Goal: Communication & Community: Answer question/provide support

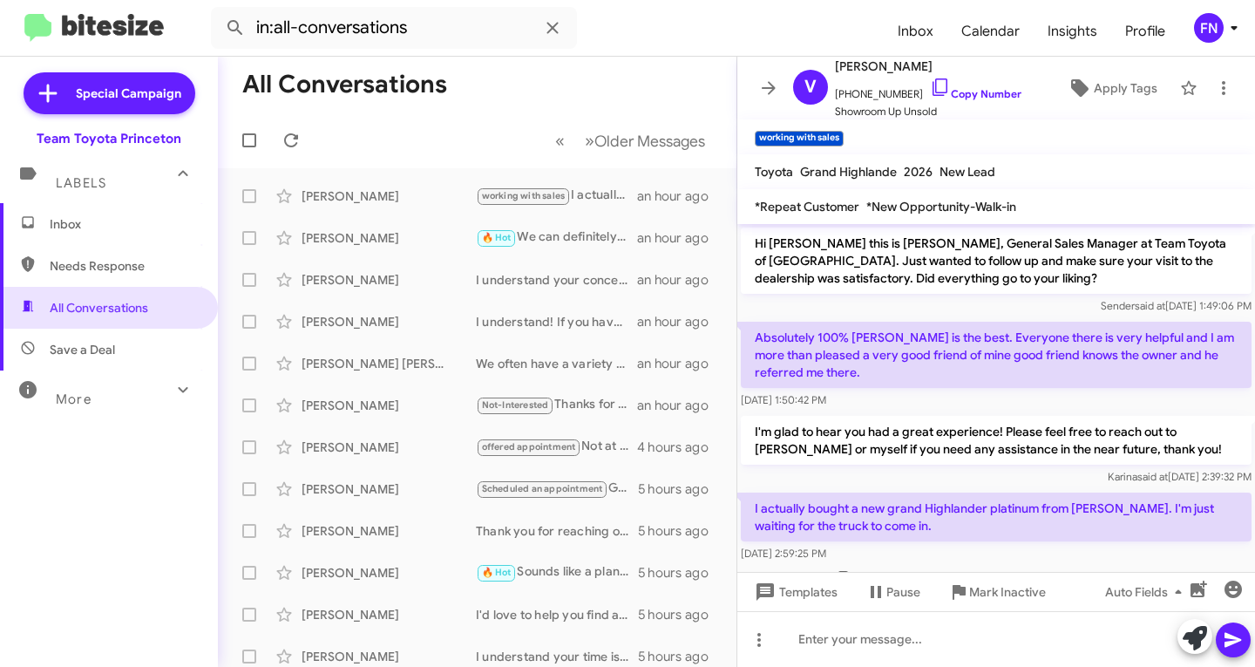
scroll to position [48, 0]
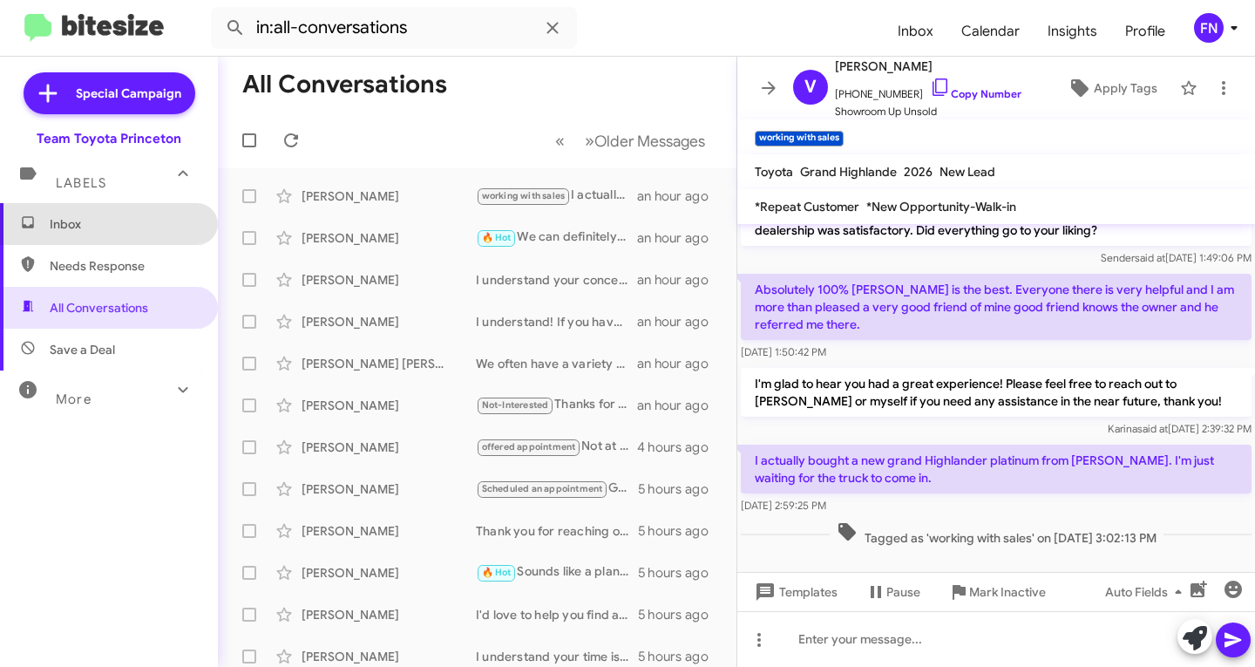
click at [112, 227] on span "Inbox" at bounding box center [124, 223] width 148 height 17
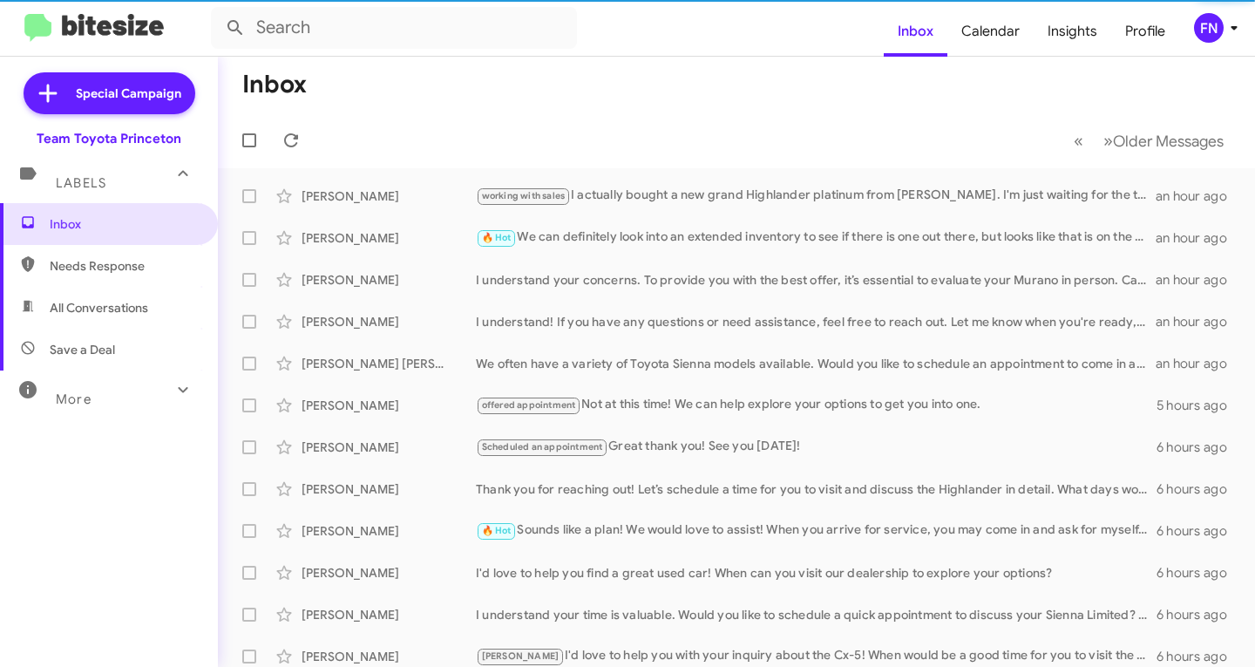
click at [112, 297] on span "All Conversations" at bounding box center [109, 308] width 218 height 42
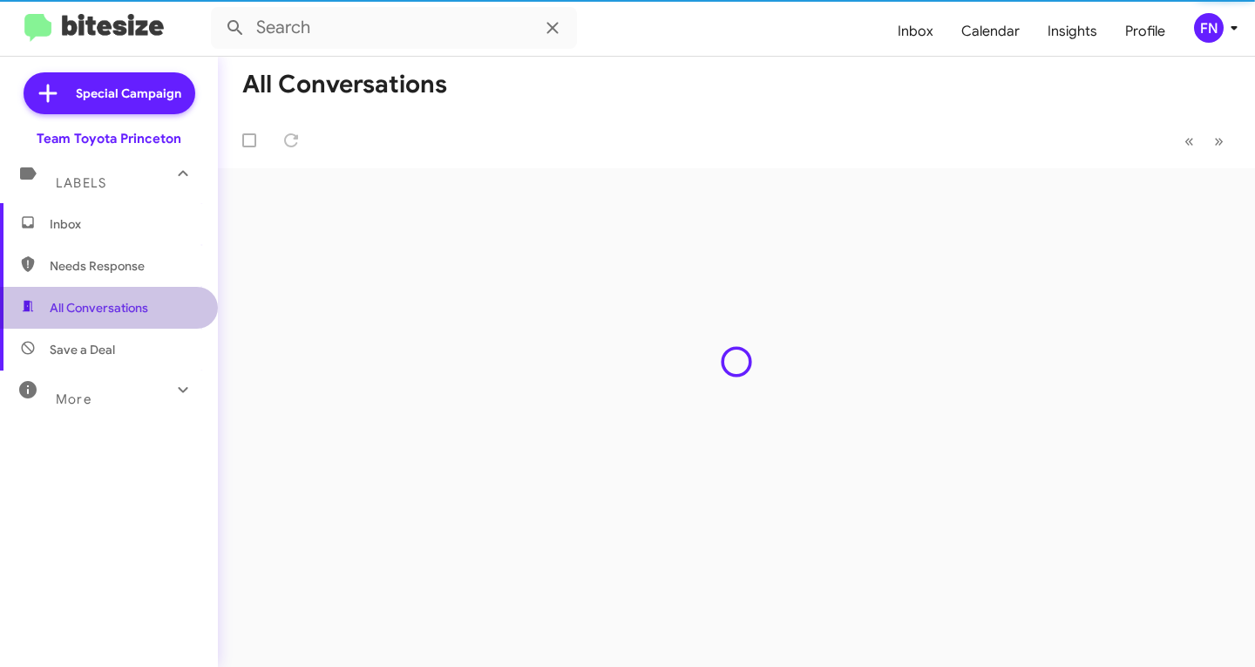
type input "in:all-conversations"
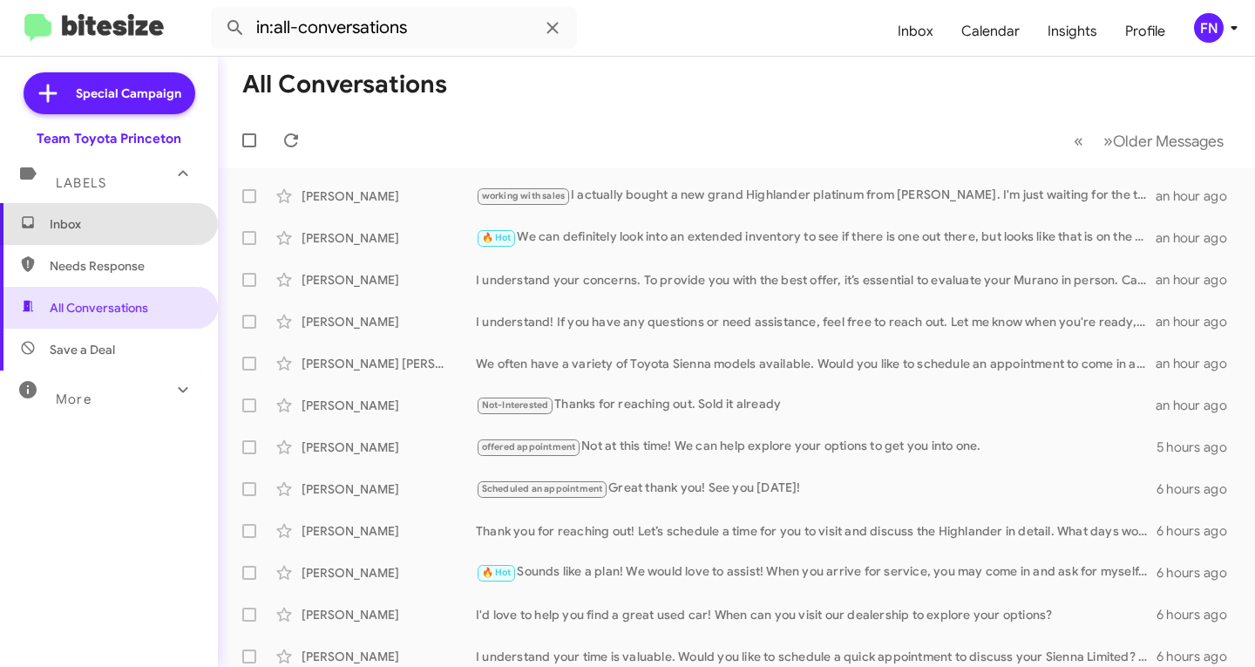
click at [112, 237] on span "Inbox" at bounding box center [109, 224] width 218 height 42
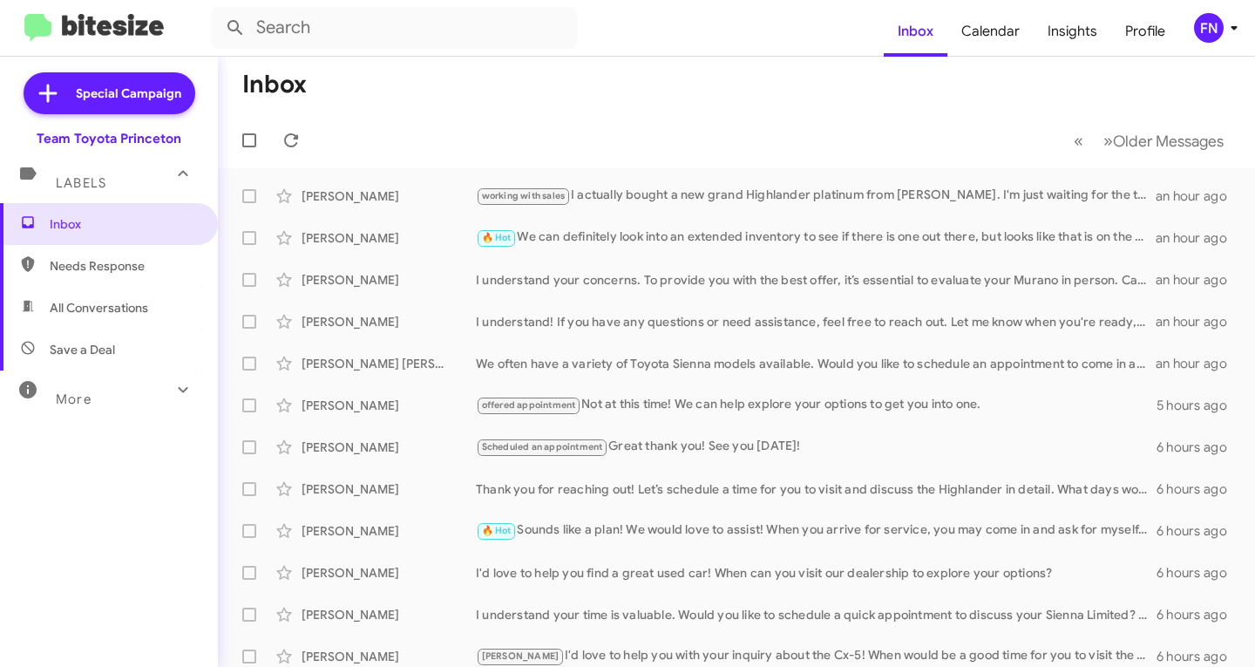
click at [1211, 32] on div "FN" at bounding box center [1209, 28] width 30 height 30
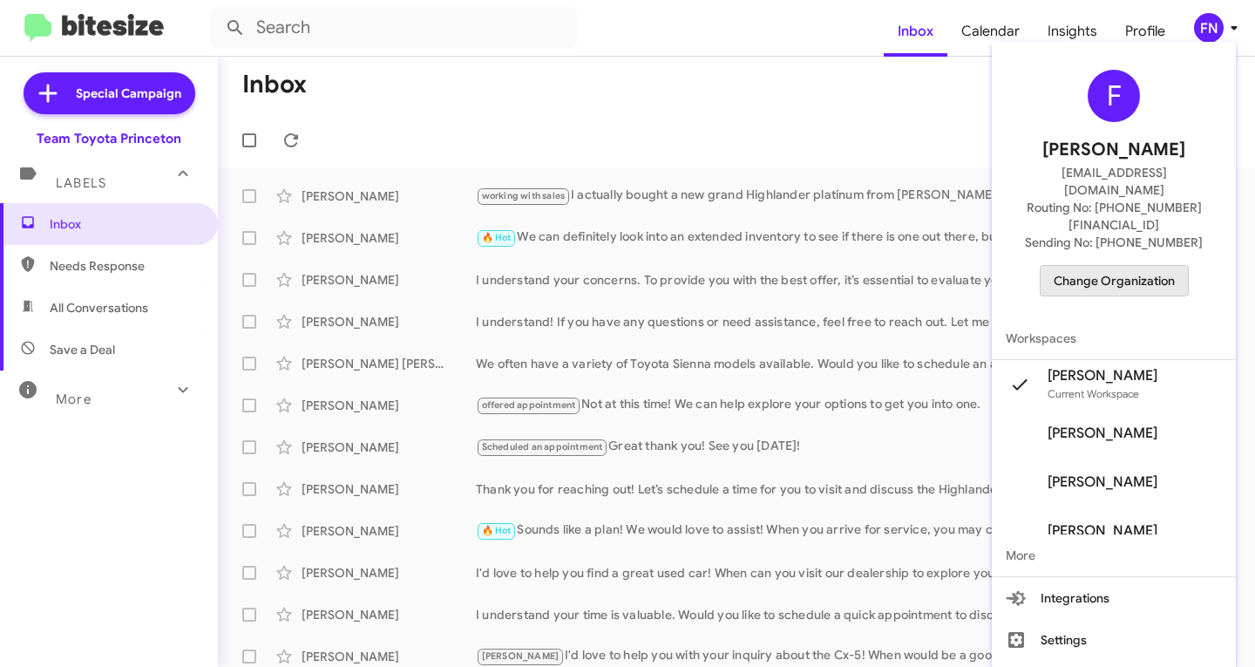
click at [1144, 266] on span "Change Organization" at bounding box center [1114, 281] width 121 height 30
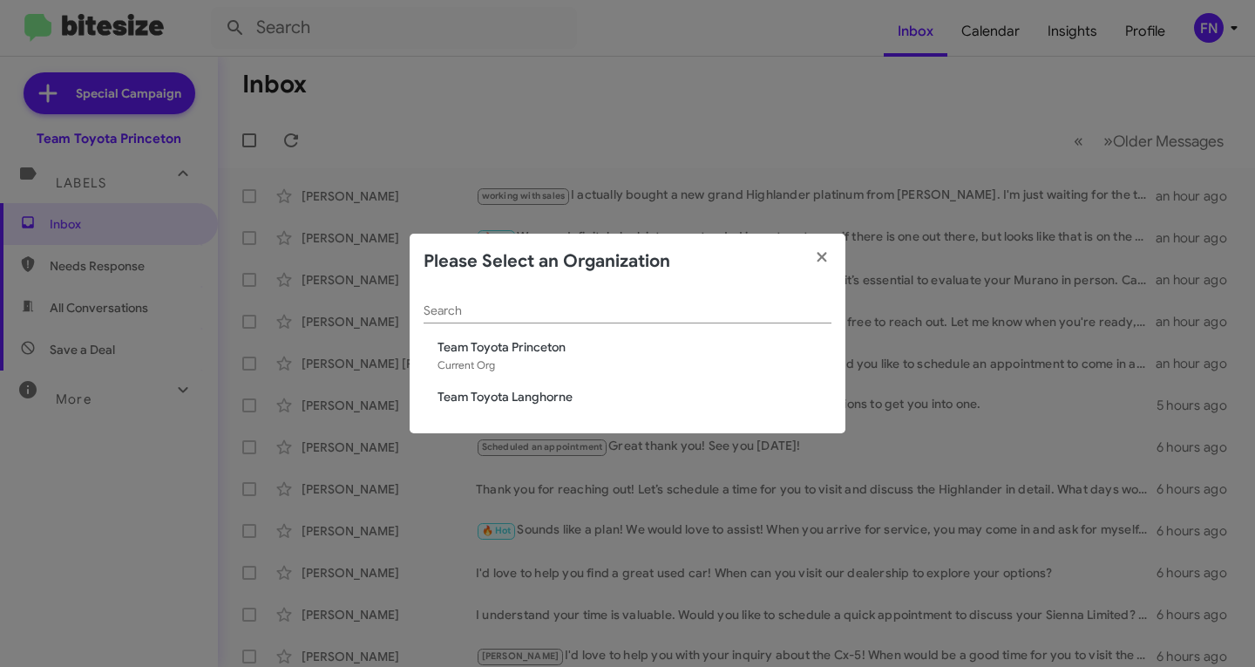
click at [576, 398] on span "Team Toyota Langhorne" at bounding box center [634, 396] width 394 height 17
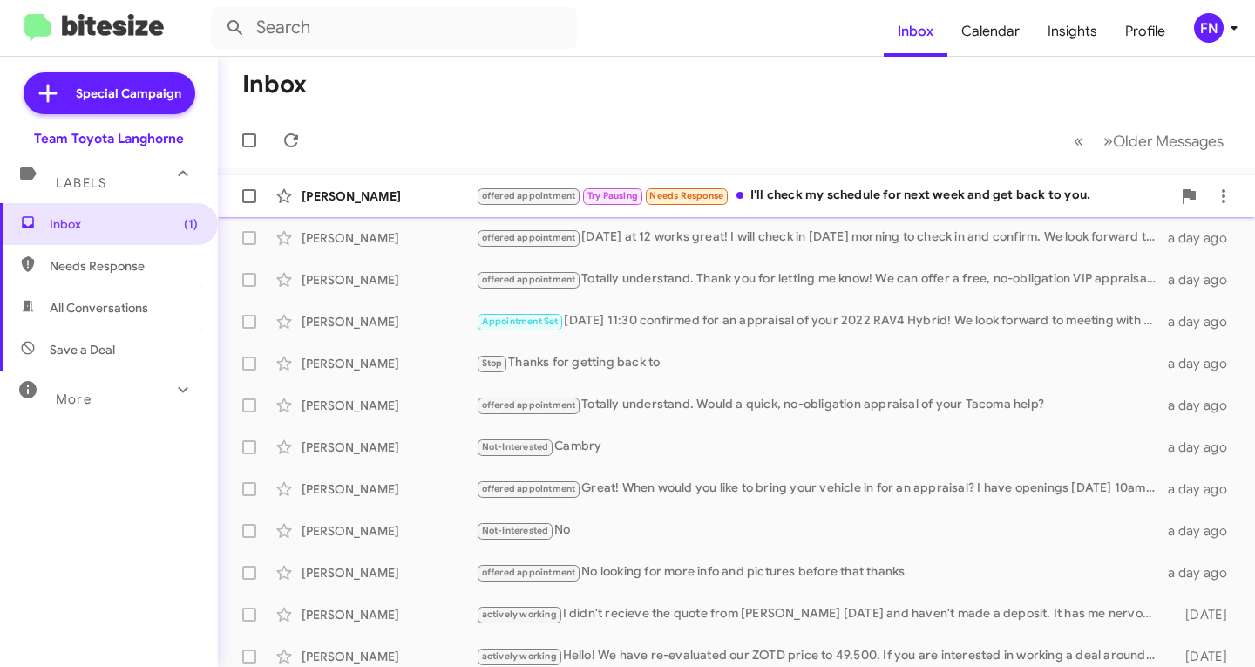
click at [949, 186] on div "offered appointment Try Pausing Needs Response I'll check my schedule for next …" at bounding box center [823, 196] width 695 height 20
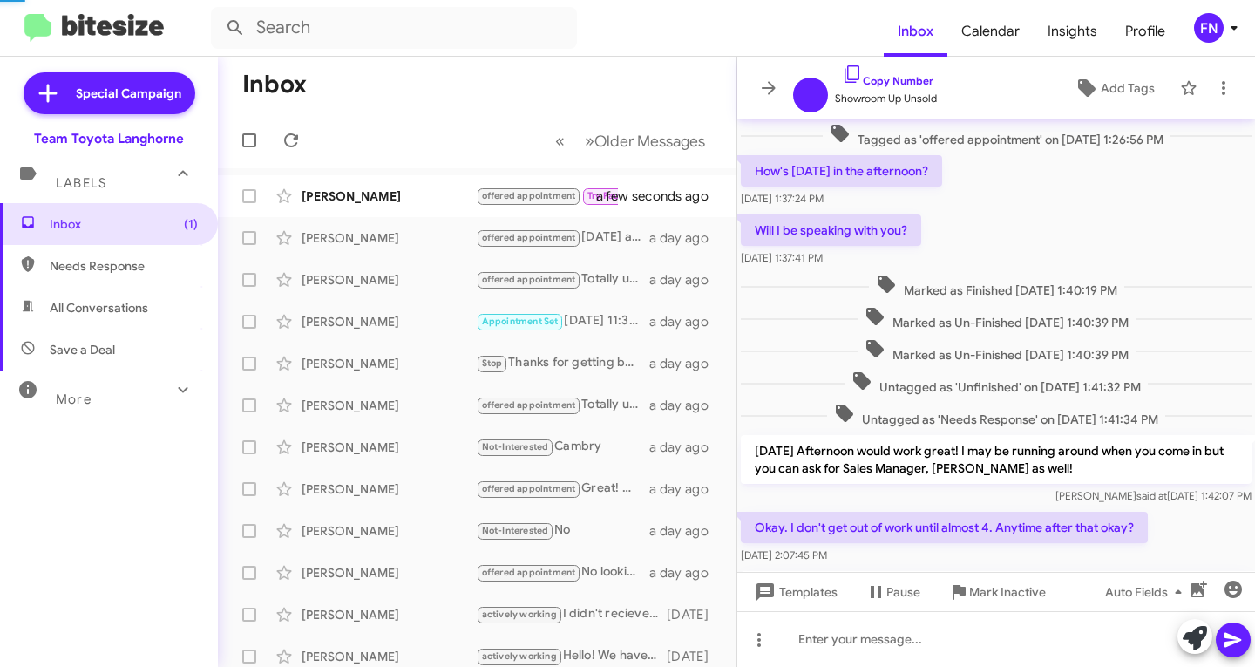
scroll to position [610, 0]
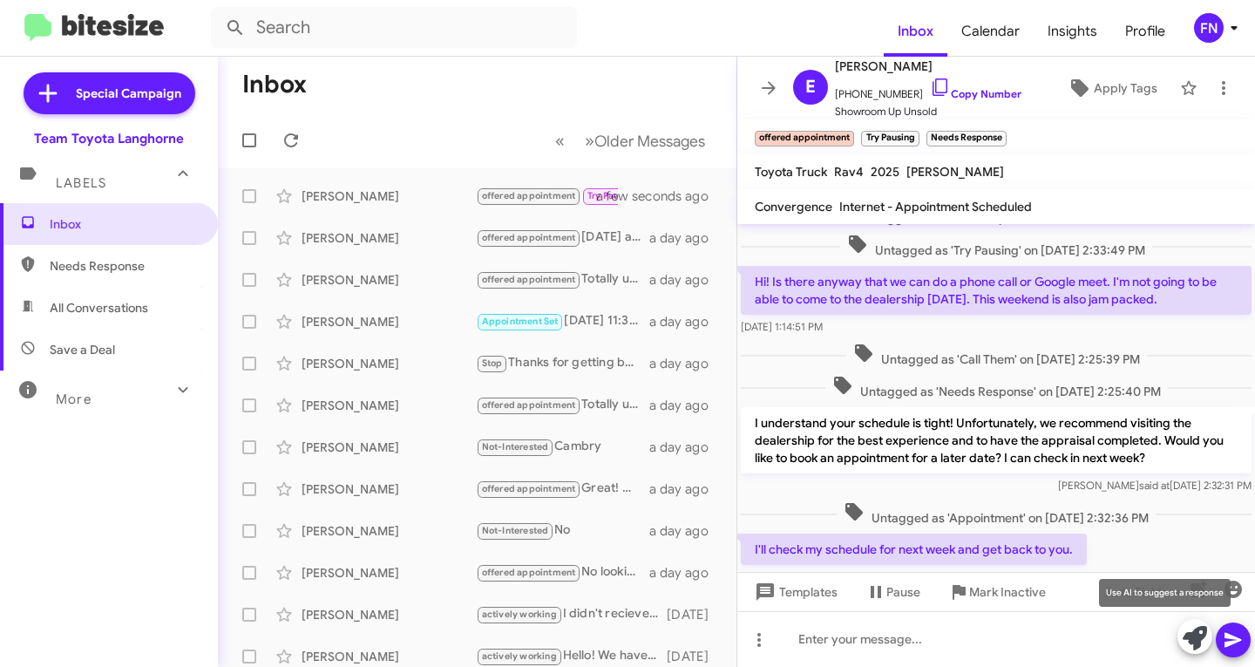
click at [1197, 642] on icon at bounding box center [1195, 638] width 24 height 24
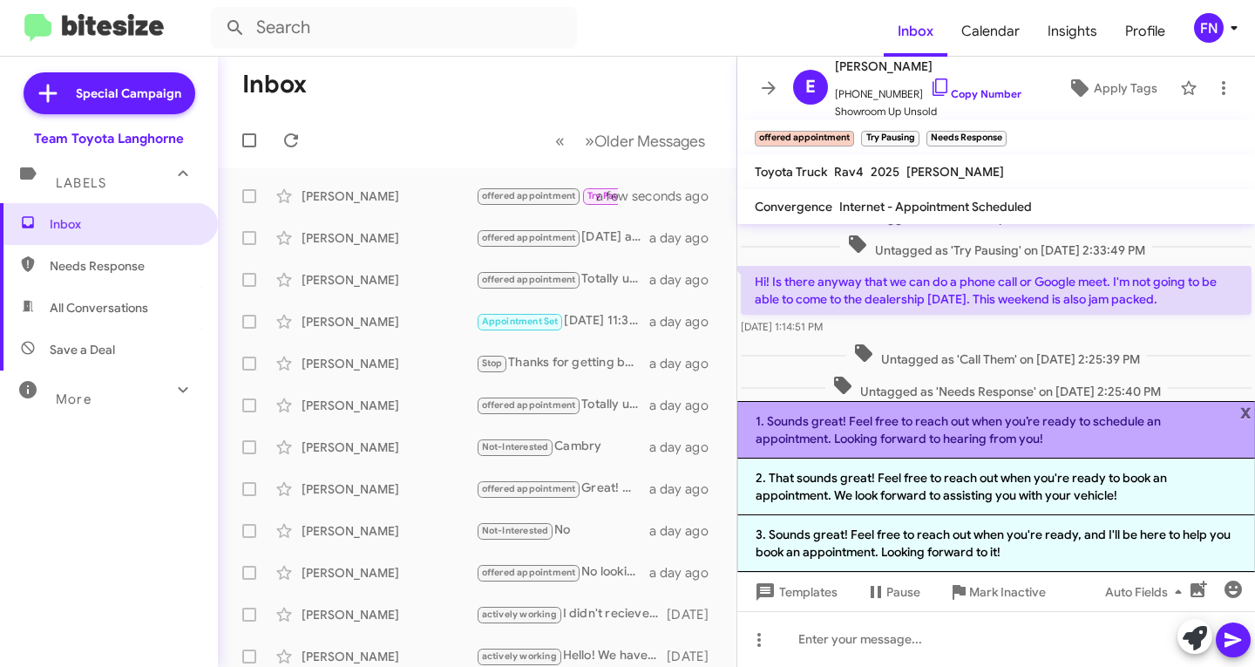
click at [992, 438] on li "1. Sounds great! Feel free to reach out when you’re ready to schedule an appoin…" at bounding box center [996, 430] width 518 height 58
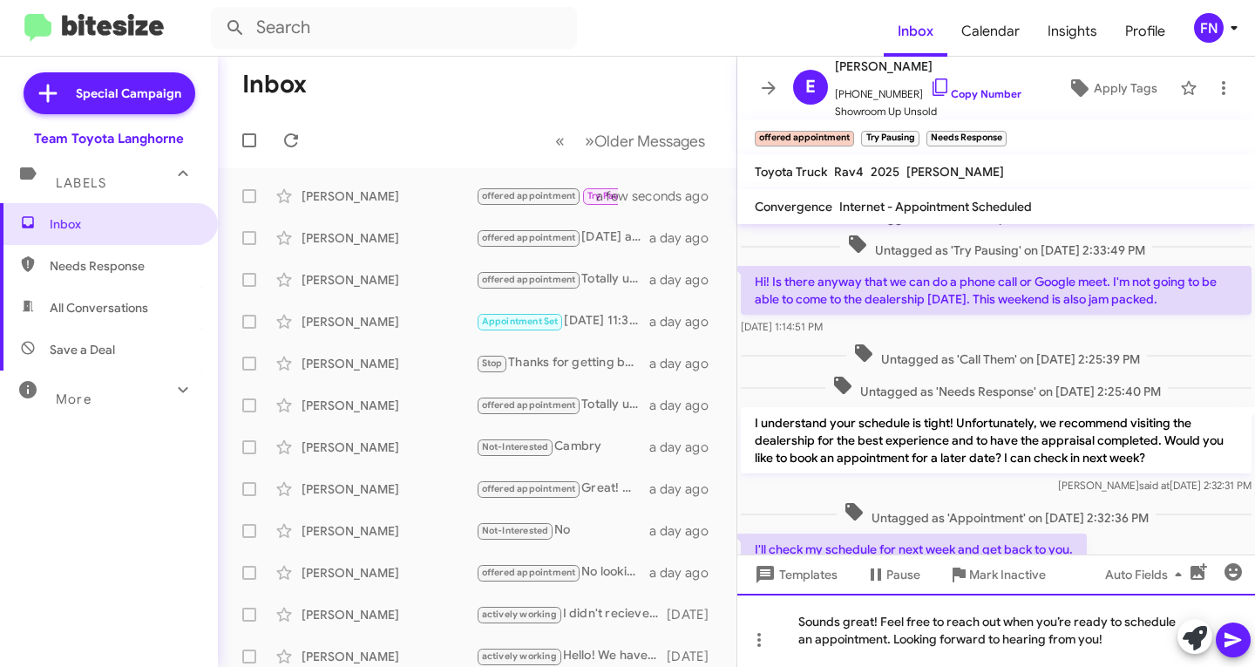
click at [881, 619] on div "Sounds great! Feel free to reach out when you’re ready to schedule an appointme…" at bounding box center [996, 629] width 518 height 73
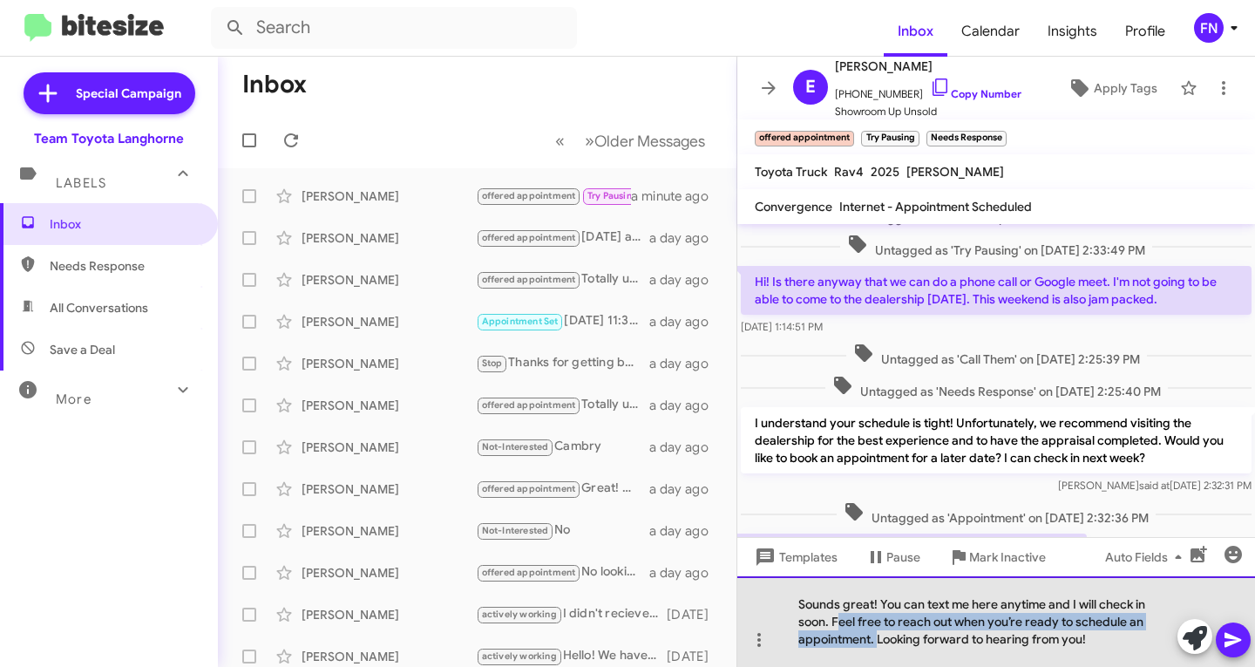
drag, startPoint x: 878, startPoint y: 638, endPoint x: 837, endPoint y: 619, distance: 44.4
click at [837, 619] on div "Sounds great! You can text me here anytime and I will check in soon. Feel free …" at bounding box center [996, 621] width 518 height 91
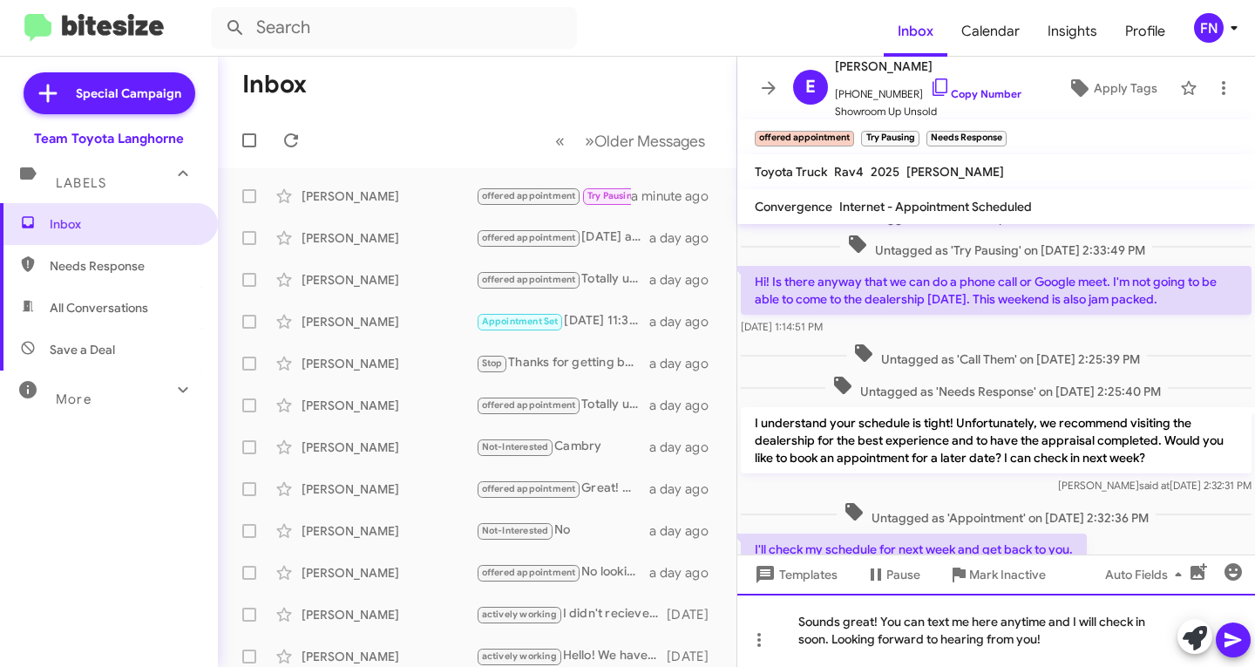
click at [1067, 634] on div "Sounds great! You can text me here anytime and I will check in soon. Looking fo…" at bounding box center [996, 629] width 518 height 73
click at [1232, 636] on icon at bounding box center [1232, 640] width 17 height 15
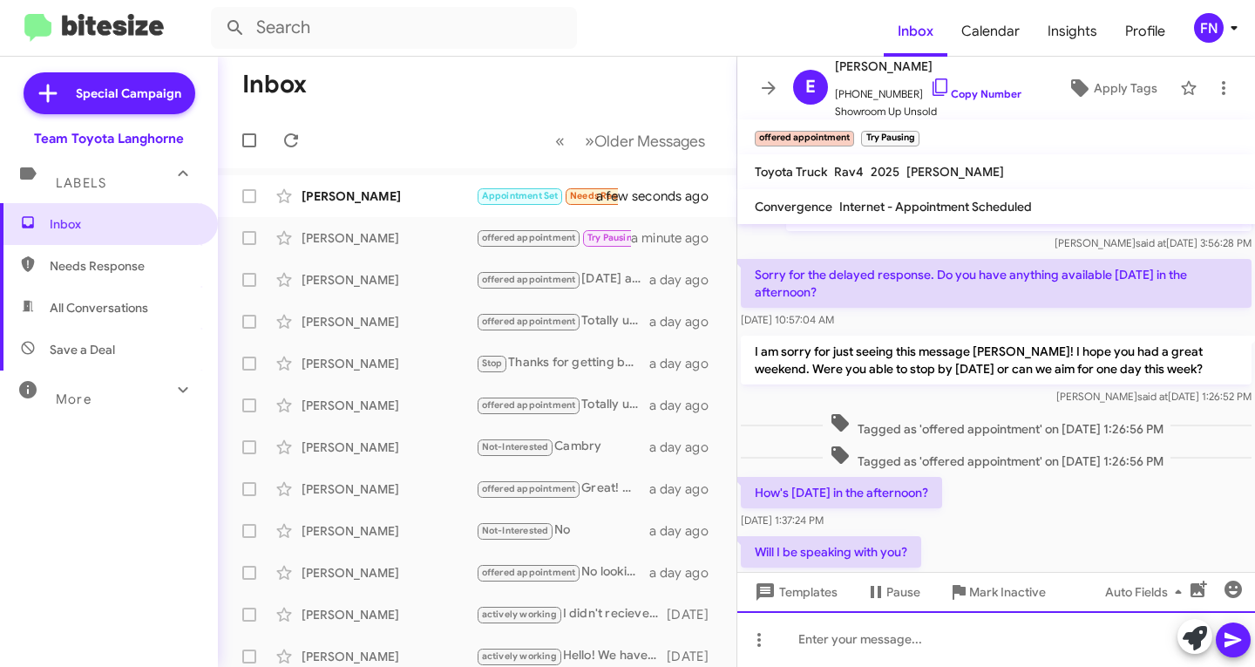
scroll to position [697, 0]
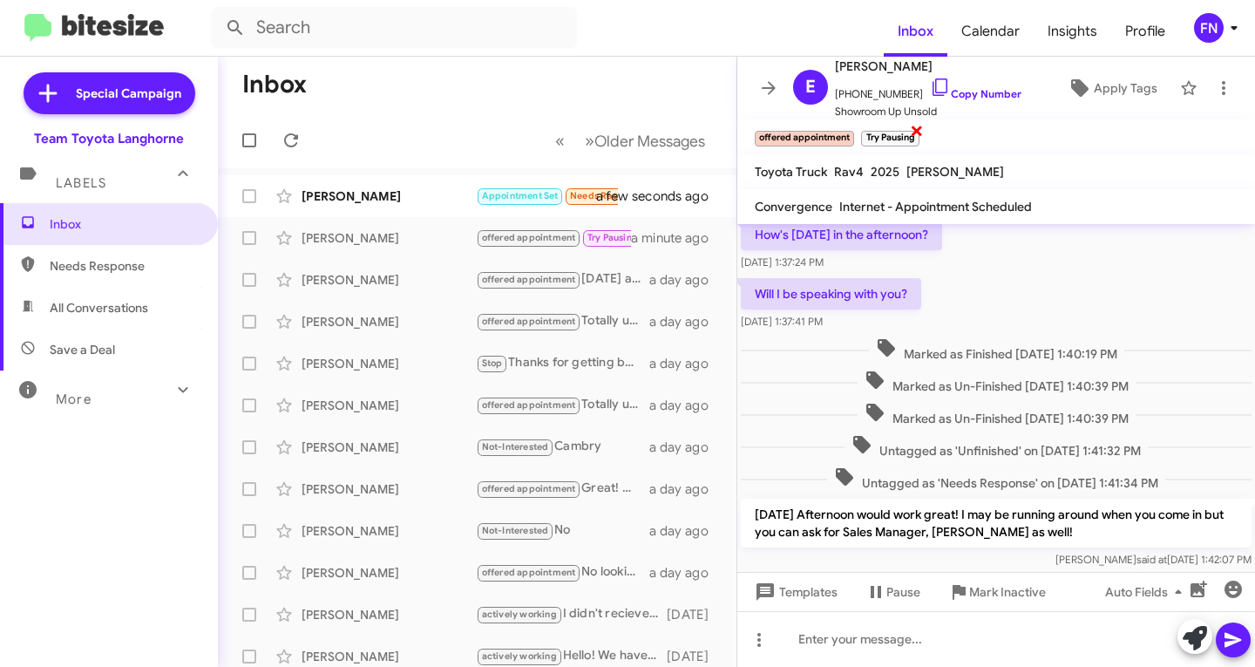
click at [920, 126] on span "×" at bounding box center [917, 129] width 14 height 21
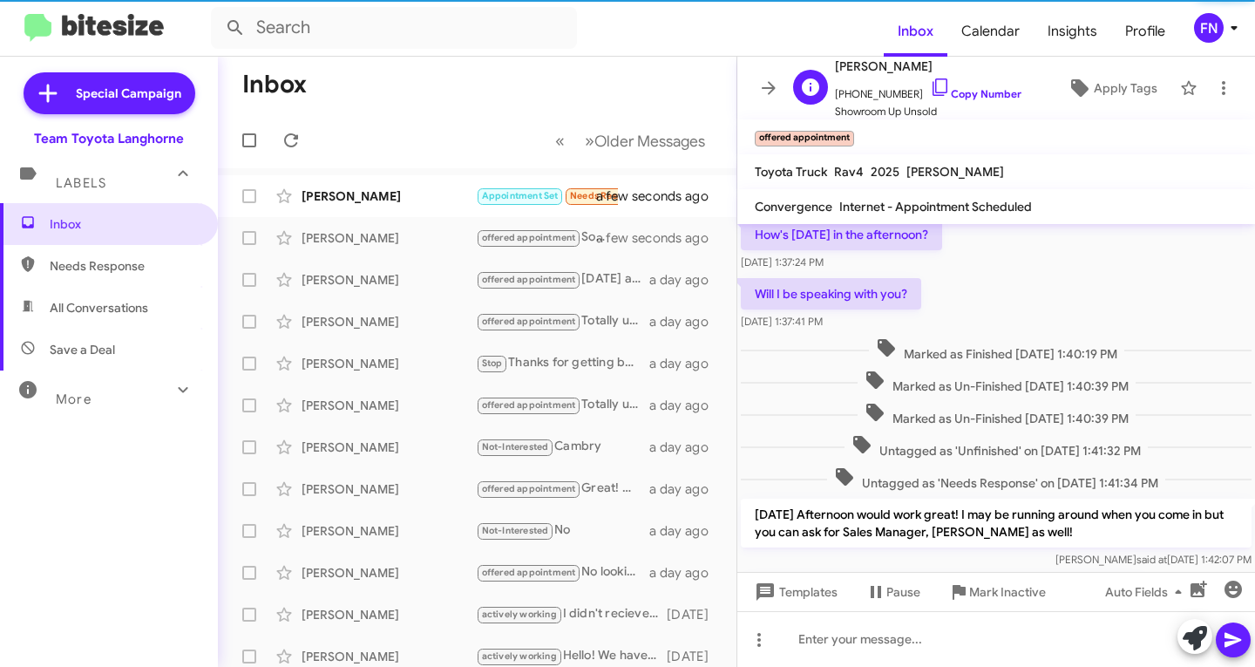
click at [950, 81] on span "+12672267726 Copy Number" at bounding box center [928, 90] width 186 height 26
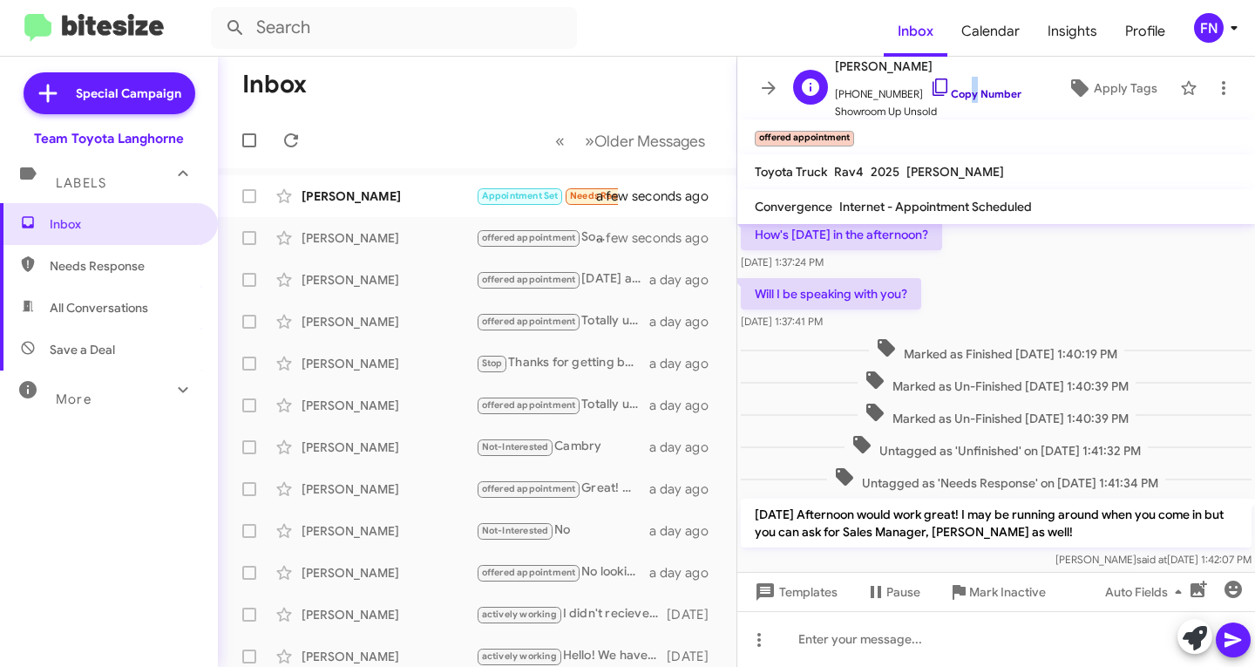
click at [949, 88] on span "+12672267726 Copy Number" at bounding box center [928, 90] width 186 height 26
click at [949, 88] on link "Copy Number" at bounding box center [975, 93] width 91 height 13
copy link "p"
click at [949, 88] on link "Copy Number" at bounding box center [975, 93] width 91 height 13
click at [445, 190] on div "William Simolike" at bounding box center [389, 195] width 174 height 17
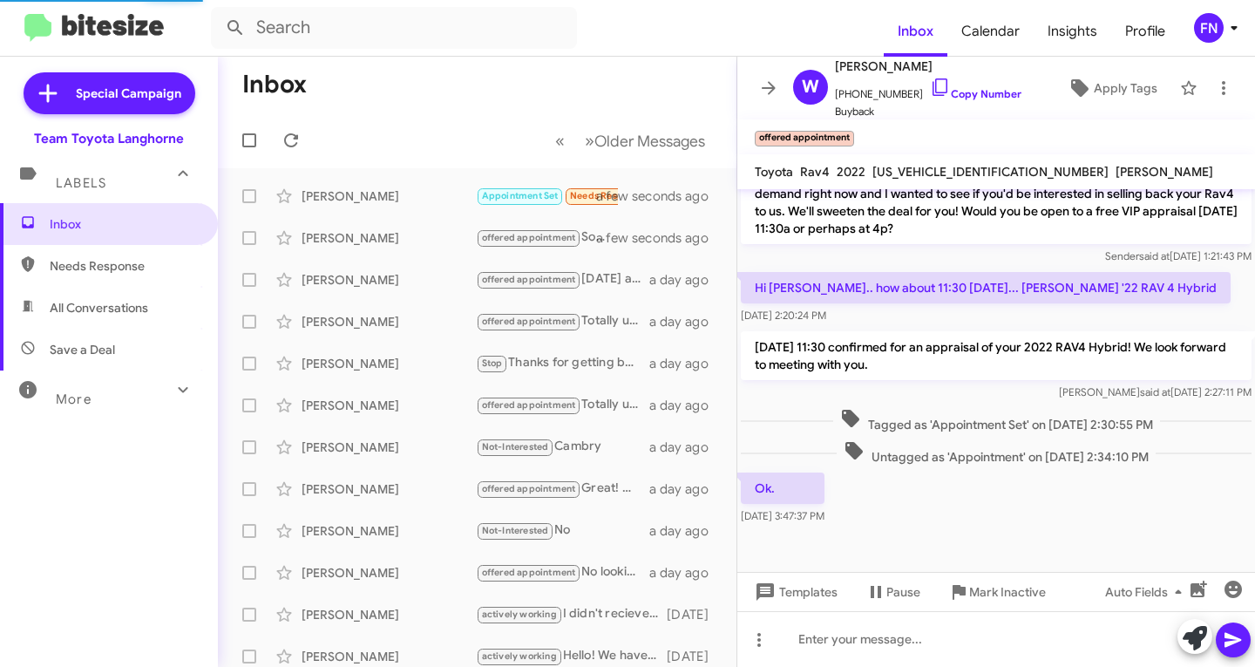
scroll to position [478, 0]
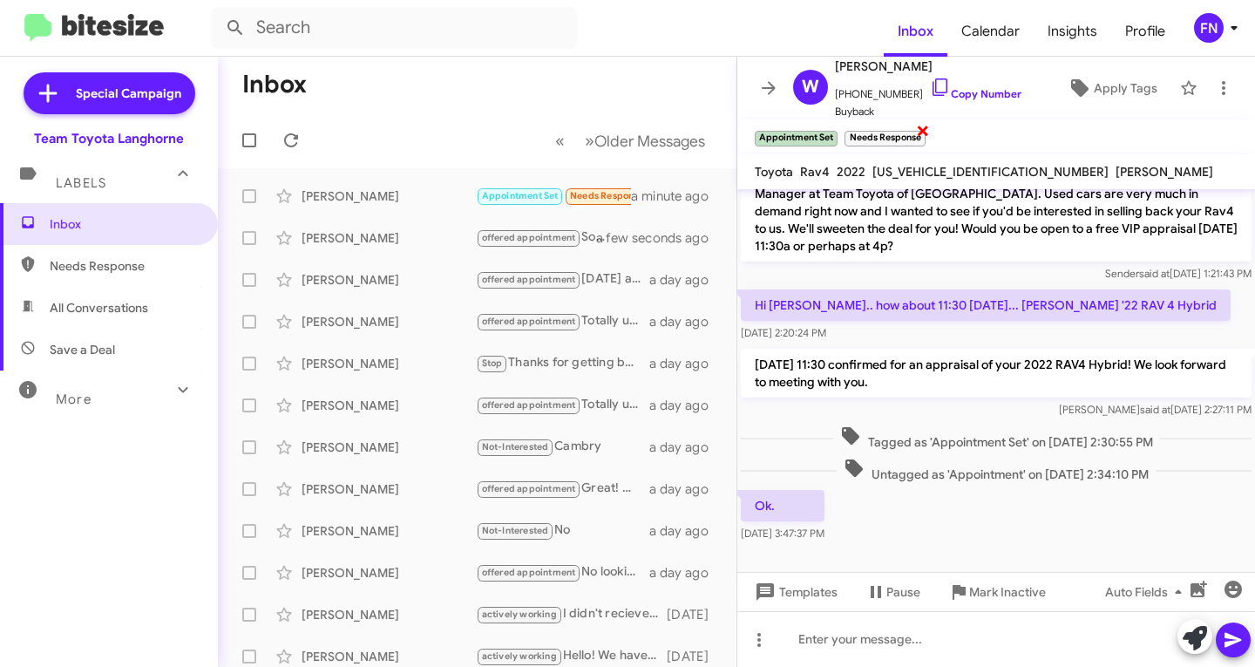
click at [924, 133] on span "×" at bounding box center [923, 129] width 14 height 21
